Goal: Transaction & Acquisition: Purchase product/service

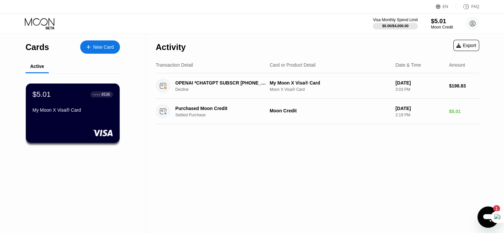
click at [440, 26] on div "Moon Credit" at bounding box center [442, 27] width 22 height 5
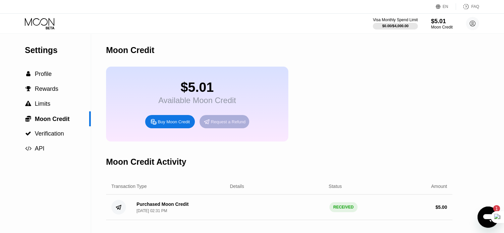
click at [240, 125] on div "Request a Refund" at bounding box center [228, 122] width 35 height 6
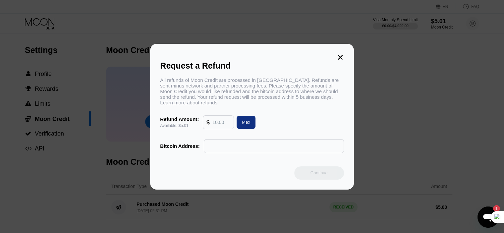
click at [245, 125] on div "Max" at bounding box center [246, 122] width 8 height 6
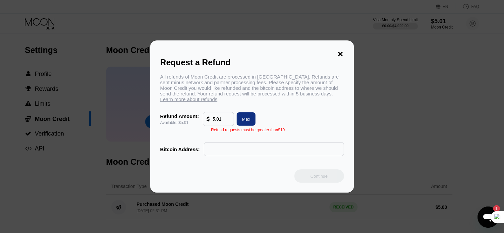
click at [220, 123] on input "5.01" at bounding box center [221, 118] width 18 height 13
type input "5.01"
click at [239, 155] on input "text" at bounding box center [273, 148] width 133 height 13
click at [242, 151] on input "text" at bounding box center [273, 148] width 133 height 13
click at [343, 50] on icon at bounding box center [340, 53] width 7 height 7
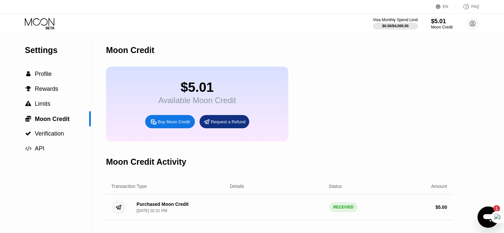
click at [179, 128] on div "Buy Moon Credit" at bounding box center [170, 121] width 50 height 13
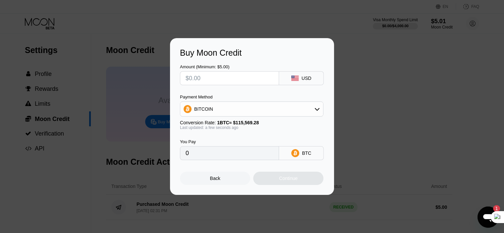
click at [266, 101] on div "Payment Method BITCOIN" at bounding box center [251, 105] width 143 height 22
click at [268, 107] on div "BITCOIN" at bounding box center [251, 108] width 143 height 13
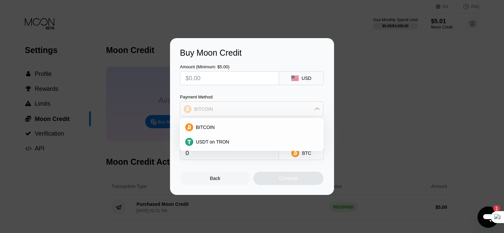
click at [268, 107] on div "BITCOIN" at bounding box center [251, 108] width 143 height 13
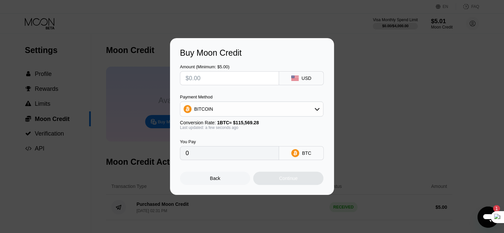
click at [378, 83] on div "Buy Moon Credit Amount (Minimum: $5.00) USD Payment Method BITCOIN Conversion R…" at bounding box center [252, 116] width 504 height 157
click at [315, 24] on div at bounding box center [254, 116] width 509 height 233
click at [238, 175] on div "Back" at bounding box center [215, 178] width 70 height 13
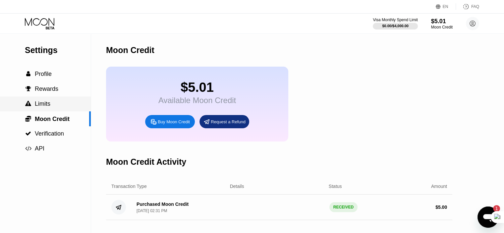
click at [53, 107] on div " Limits" at bounding box center [45, 103] width 91 height 7
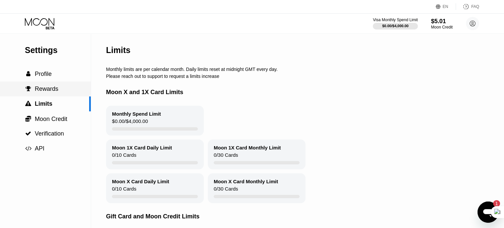
click at [56, 86] on span "Rewards" at bounding box center [47, 88] width 24 height 7
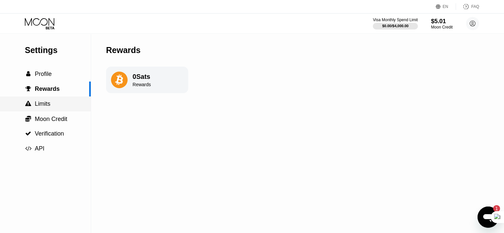
click at [52, 106] on div " Limits" at bounding box center [45, 103] width 91 height 7
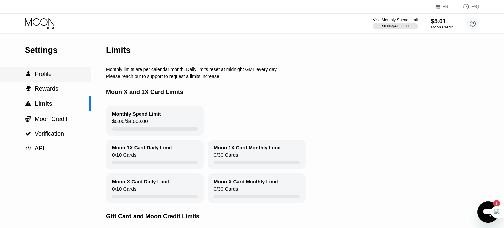
click at [61, 72] on div " Profile" at bounding box center [45, 74] width 91 height 7
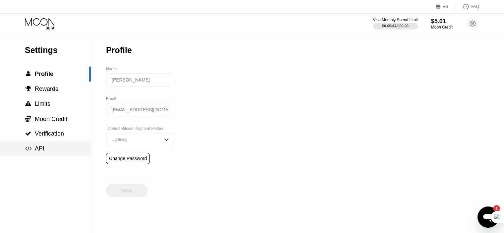
click at [46, 151] on div " API" at bounding box center [45, 148] width 91 height 7
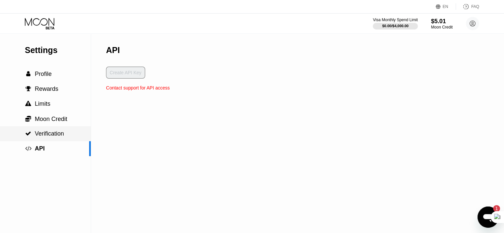
click at [43, 133] on span "Verification" at bounding box center [49, 133] width 29 height 7
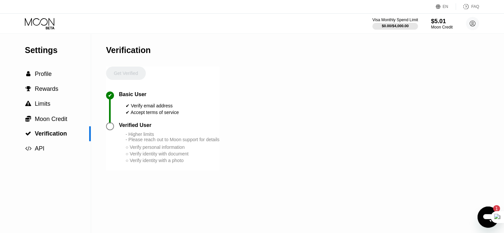
click at [403, 20] on div "Visa Monthly Spend Limit" at bounding box center [395, 20] width 46 height 5
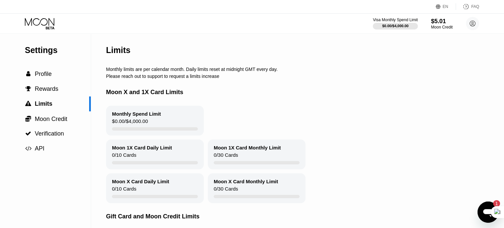
click at [44, 25] on icon at bounding box center [39, 22] width 29 height 8
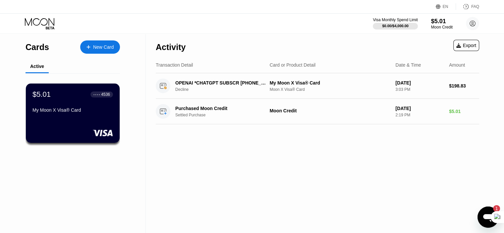
click at [90, 49] on div "New Card" at bounding box center [100, 46] width 40 height 13
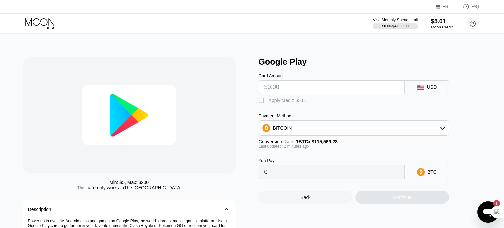
type input "0"
type input "$2"
type input "0.00001731"
type input "0"
type input "$5"
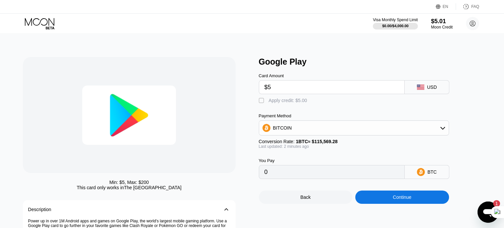
type input "0.00004327"
type input "0"
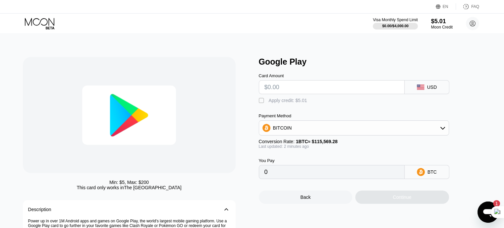
type input "$3"
type input "0.00002596"
type input "0"
click at [387, 26] on div "$0.00 / $4,000.00" at bounding box center [395, 26] width 27 height 4
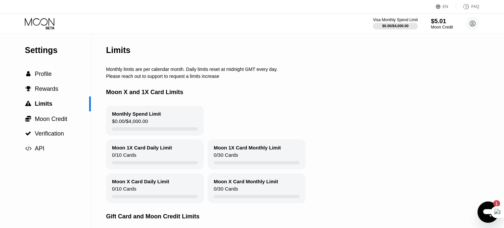
click at [443, 18] on div "$5.01" at bounding box center [442, 21] width 22 height 7
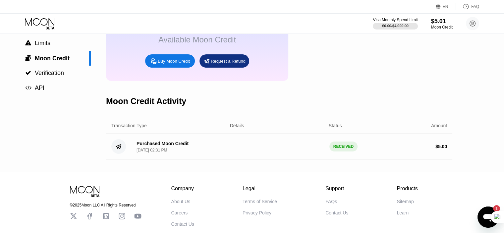
scroll to position [68, 0]
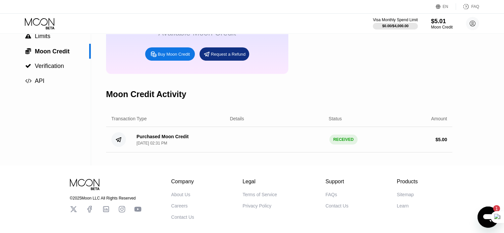
click at [173, 145] on div "Purchased Moon Credit Aug 22, 2025, 02:31 PM" at bounding box center [162, 140] width 52 height 12
click at [170, 139] on div "Purchased Moon Credit" at bounding box center [162, 136] width 52 height 5
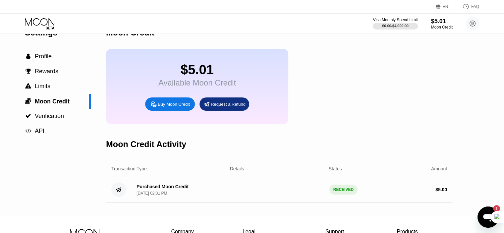
scroll to position [0, 0]
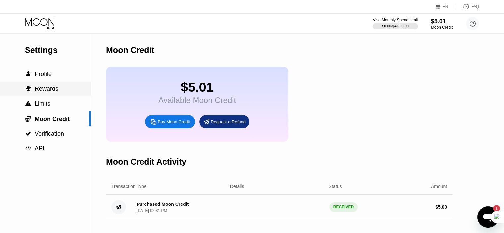
click at [45, 92] on span "Rewards" at bounding box center [47, 88] width 24 height 7
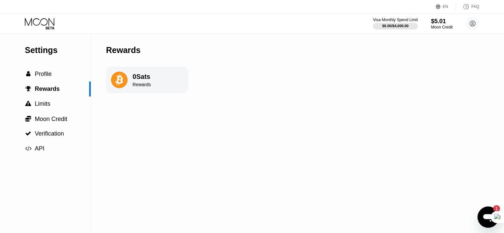
click at [139, 86] on div "Rewards" at bounding box center [141, 84] width 18 height 5
click at [55, 78] on div " Profile" at bounding box center [45, 74] width 91 height 7
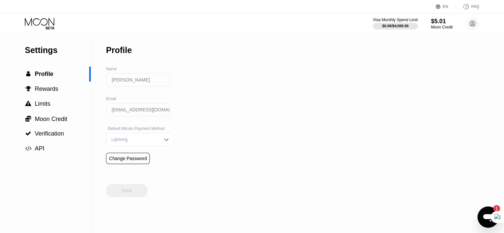
click at [44, 17] on div "Visa Monthly Spend Limit $0.00 / $4,000.00 $5.01 Moon Credit Iman Khoshakhlagh …" at bounding box center [252, 24] width 504 height 20
click at [44, 24] on icon at bounding box center [40, 24] width 31 height 12
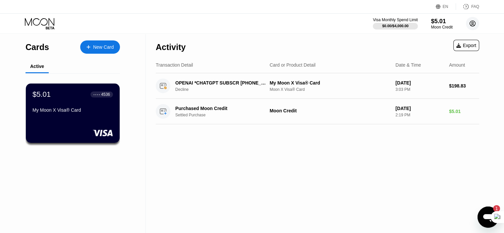
click at [472, 24] on icon at bounding box center [473, 24] width 4 height 4
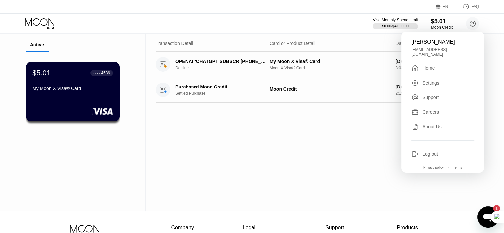
scroll to position [33, 0]
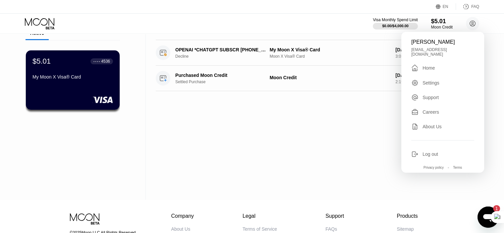
click at [410, 115] on div "Iman Khoshakhlagh imankhoshakhlagh1380@gmail.com  Home Settings Support Career…" at bounding box center [442, 102] width 83 height 141
click at [411, 114] on icon at bounding box center [414, 111] width 7 height 7
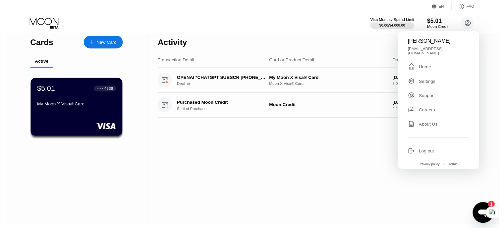
scroll to position [0, 0]
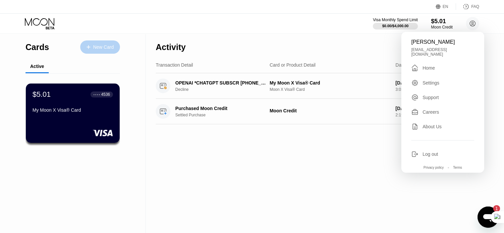
click at [87, 46] on icon at bounding box center [88, 47] width 4 height 5
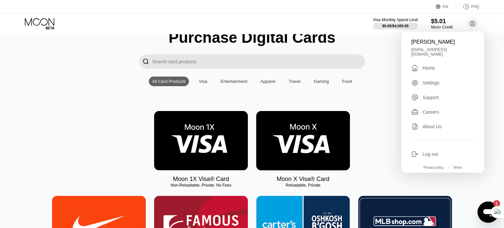
scroll to position [99, 0]
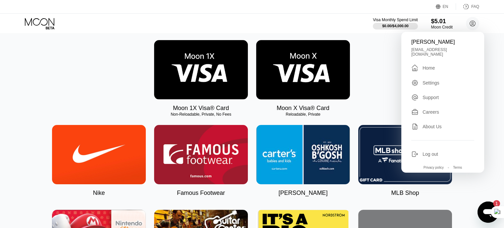
click at [291, 84] on img at bounding box center [303, 69] width 94 height 59
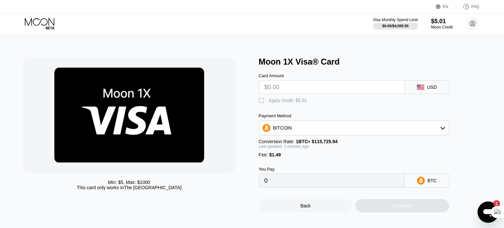
click at [260, 103] on div "" at bounding box center [262, 100] width 7 height 7
click at [260, 103] on div "" at bounding box center [262, 100] width 7 height 7
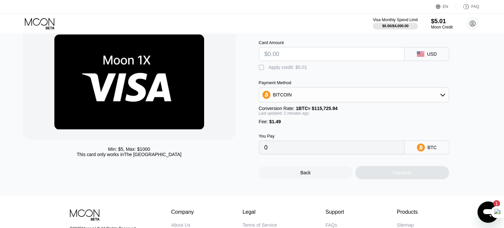
scroll to position [66, 0]
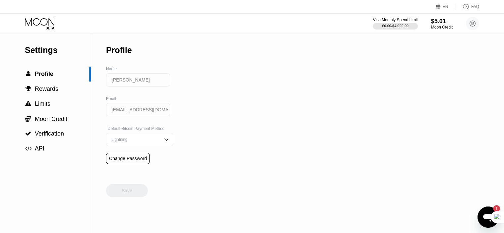
click at [42, 23] on icon at bounding box center [40, 24] width 31 height 12
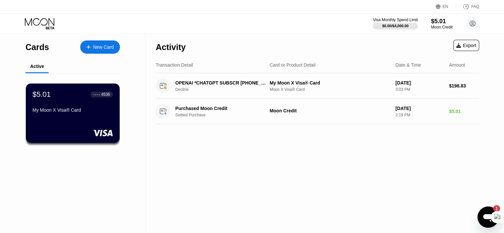
click at [113, 53] on div "New Card" at bounding box center [100, 46] width 40 height 13
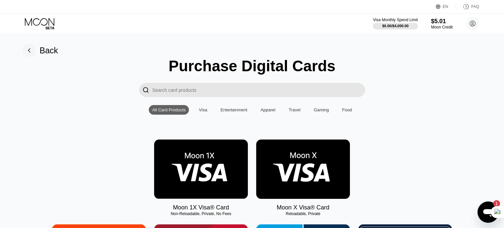
click at [307, 171] on img at bounding box center [303, 168] width 94 height 59
click at [315, 160] on img at bounding box center [303, 168] width 94 height 59
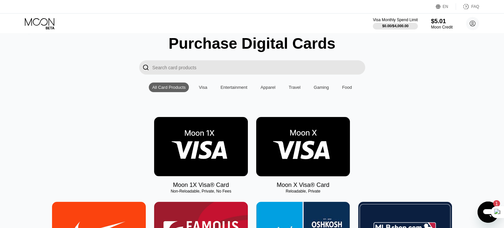
scroll to position [66, 0]
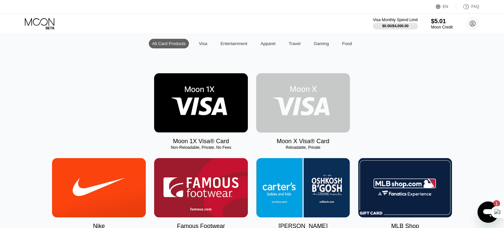
click at [287, 110] on img at bounding box center [303, 102] width 94 height 59
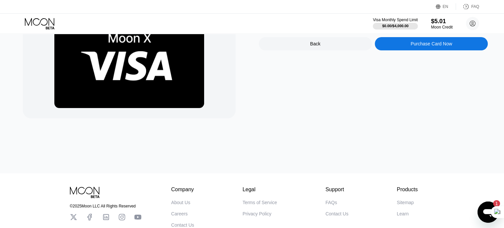
scroll to position [66, 0]
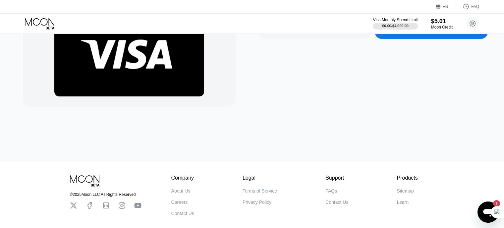
click at [103, 71] on img at bounding box center [129, 48] width 150 height 95
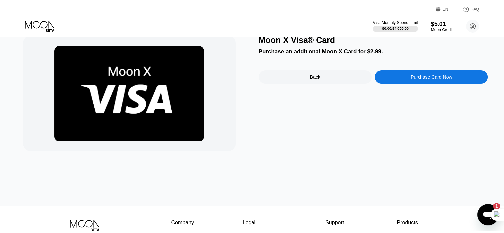
scroll to position [0, 0]
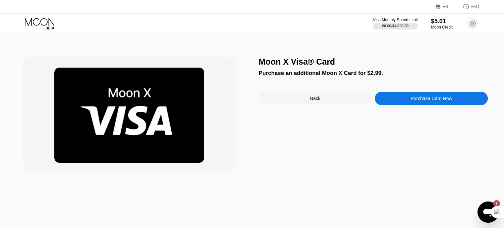
click at [417, 105] on div "Purchase Card Now" at bounding box center [431, 98] width 113 height 13
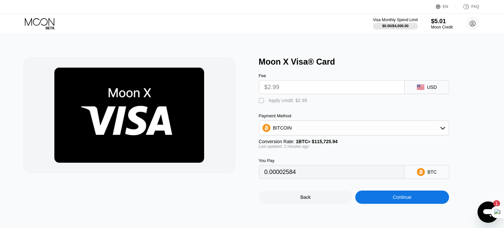
click at [139, 102] on img at bounding box center [129, 115] width 150 height 95
click at [431, 24] on div "$5.01" at bounding box center [442, 21] width 22 height 7
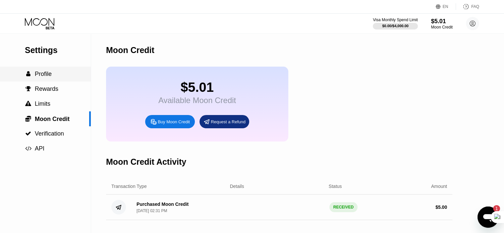
click at [49, 77] on span "Profile" at bounding box center [43, 74] width 17 height 7
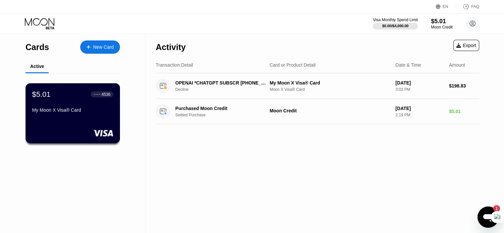
click at [75, 110] on div "My Moon X Visa® Card" at bounding box center [72, 109] width 81 height 5
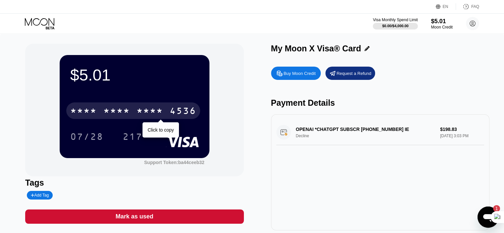
click at [143, 117] on div "* * * *" at bounding box center [149, 111] width 26 height 11
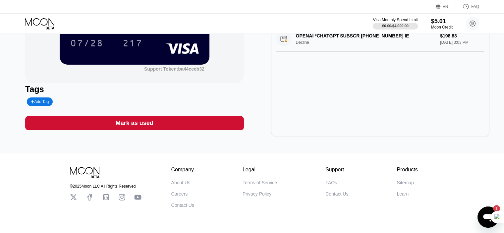
scroll to position [118, 0]
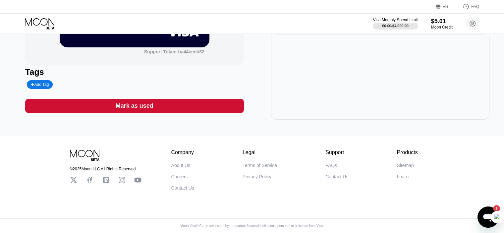
click at [481, 212] on div "Open messaging window, 1 unread message" at bounding box center [488, 217] width 20 height 20
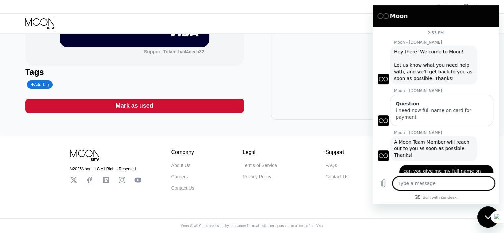
scroll to position [113, 0]
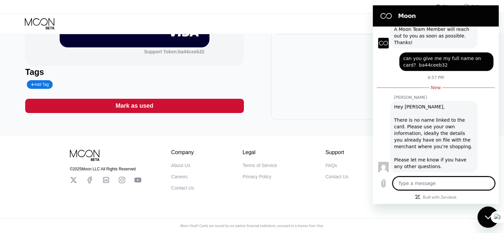
click at [337, 70] on div "OPENAI *CHATGPT SUBSCR +14158799686 IE Decline $198.83 Aug 22, 2025 3:03 PM" at bounding box center [380, 62] width 218 height 116
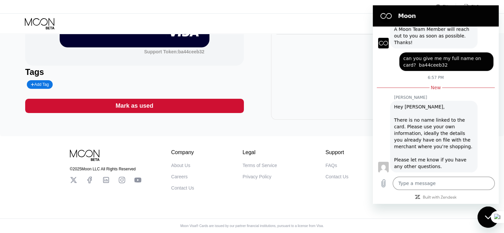
click at [259, 66] on div "$5.01 4513 6500 2815 4536 07/28 217 Support Token: ba44ceeb32 Tags Add Tag Mark…" at bounding box center [251, 26] width 453 height 186
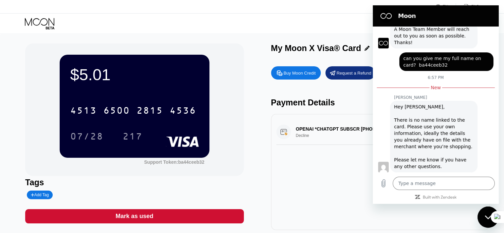
scroll to position [0, 0]
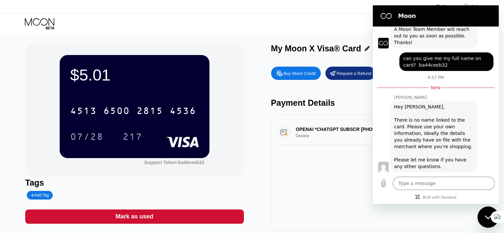
click at [331, 25] on div "Visa Monthly Spend Limit $0.00 / $4,000.00 $5.01 Moon Credit Iman Khoshakhlagh …" at bounding box center [252, 24] width 504 height 20
click at [486, 214] on div "Close messaging window" at bounding box center [488, 217] width 20 height 20
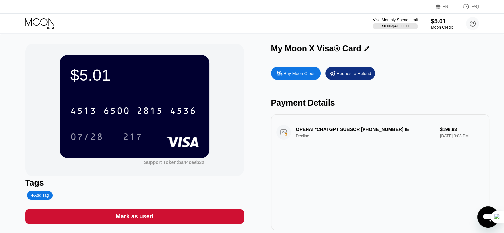
type textarea "x"
